Goal: Obtain resource: Obtain resource

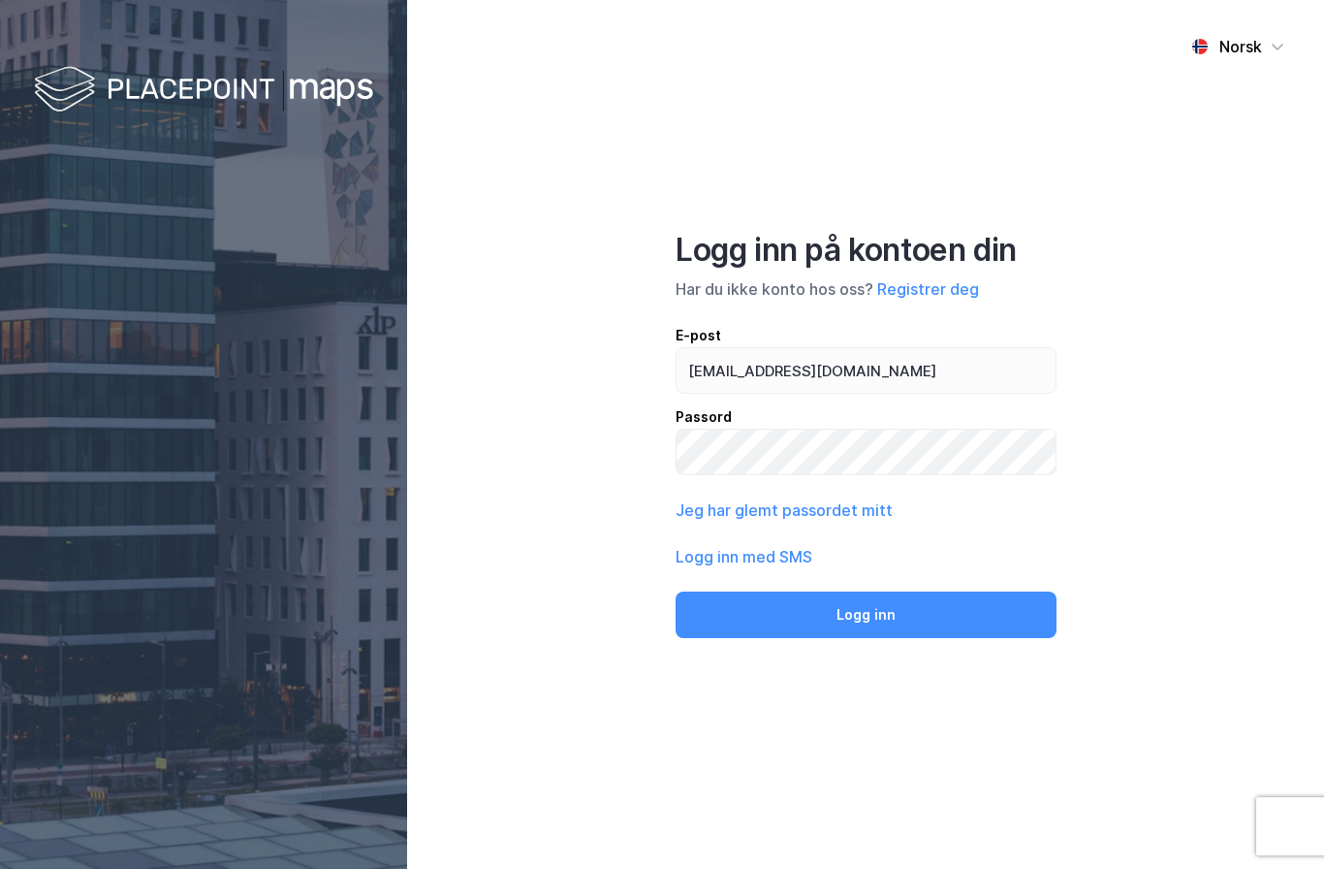
type input "[EMAIL_ADDRESS][DOMAIN_NAME]"
click at [866, 638] on button "Logg inn" at bounding box center [866, 614] width 381 height 47
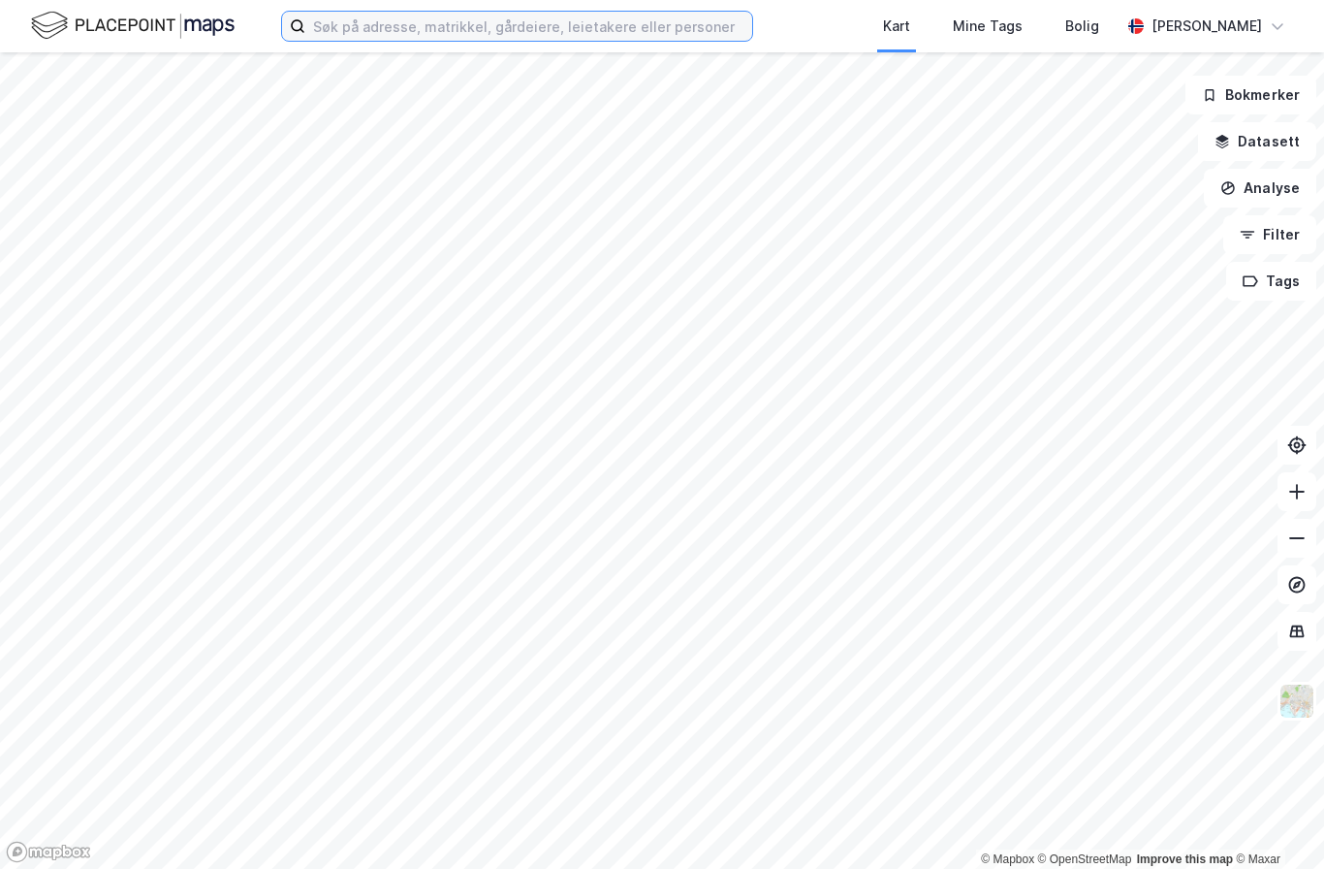
click at [655, 30] on input at bounding box center [528, 26] width 447 height 29
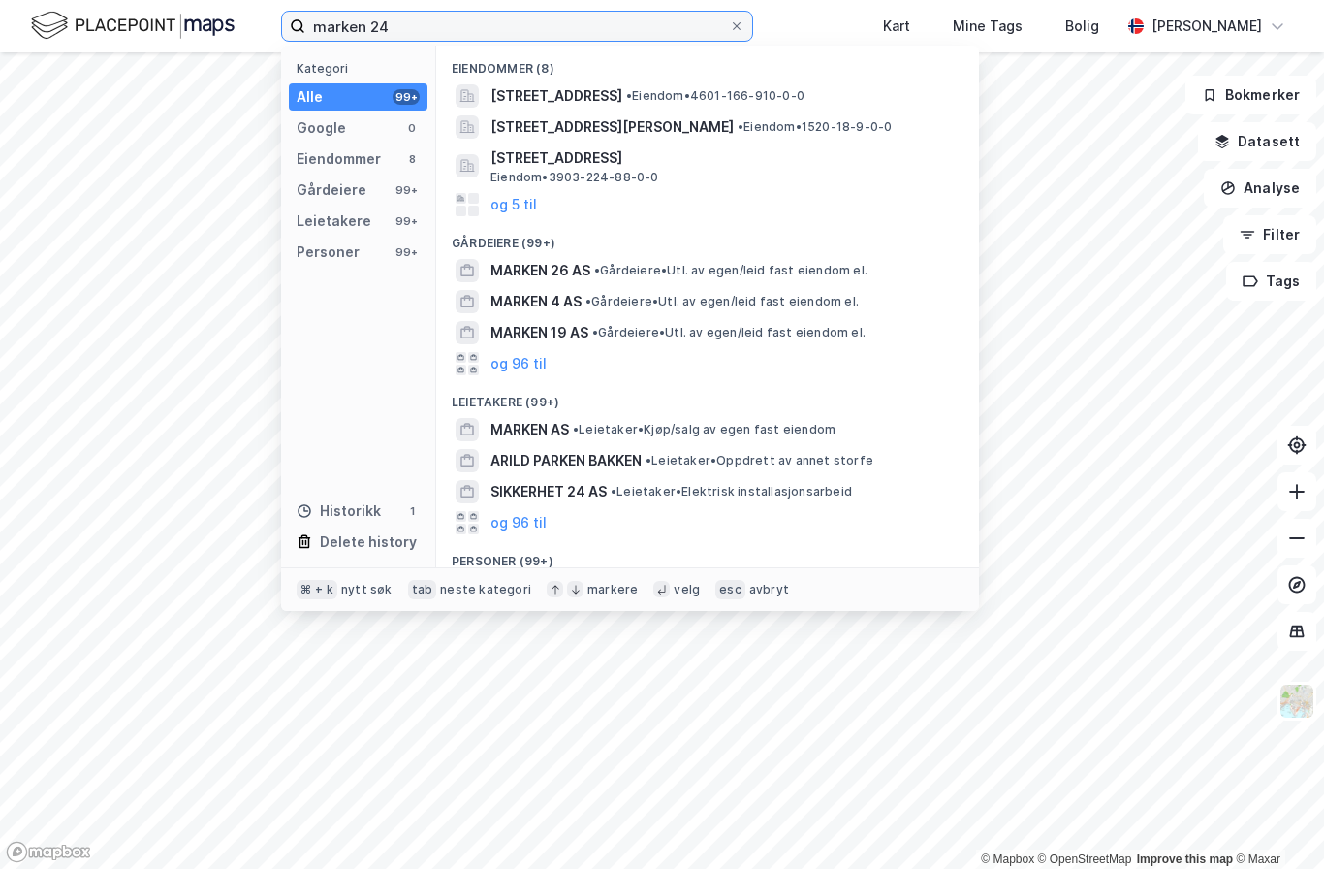
type input "marken 24"
click at [719, 82] on div "[STREET_ADDRESS] • Eiendom • 4601-166-910-0-0" at bounding box center [708, 95] width 512 height 31
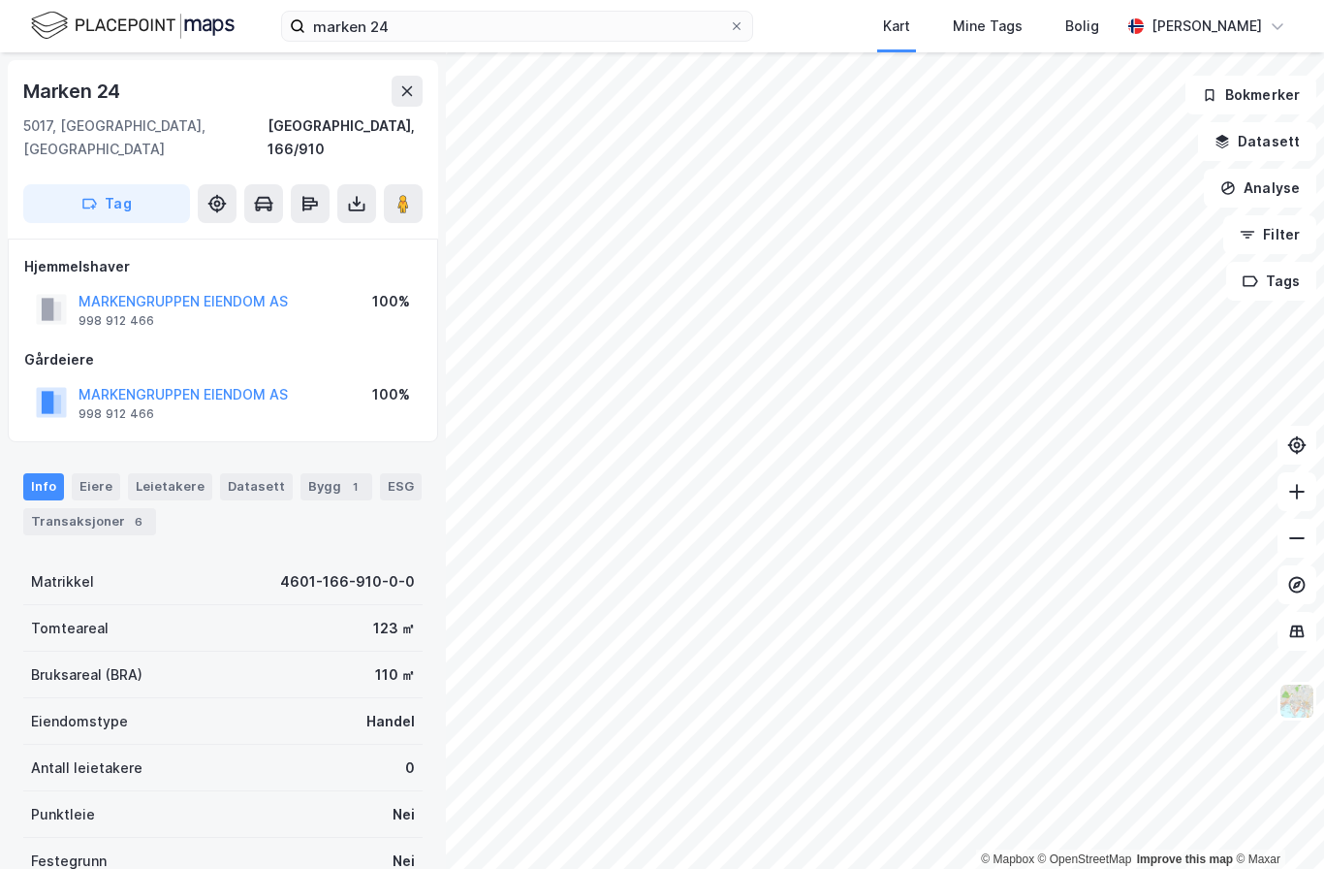
click at [353, 194] on icon at bounding box center [356, 203] width 19 height 19
click at [327, 227] on div "Last ned grunnbok" at bounding box center [273, 242] width 206 height 31
